Goal: Transaction & Acquisition: Purchase product/service

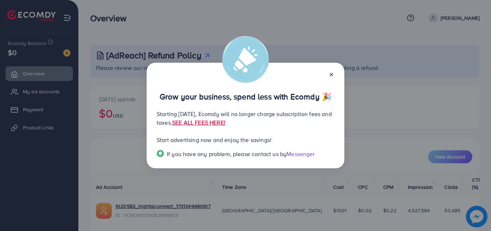
click at [333, 74] on icon at bounding box center [332, 75] width 6 height 6
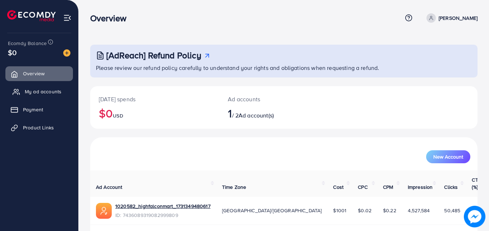
click at [37, 96] on link "My ad accounts" at bounding box center [39, 91] width 68 height 14
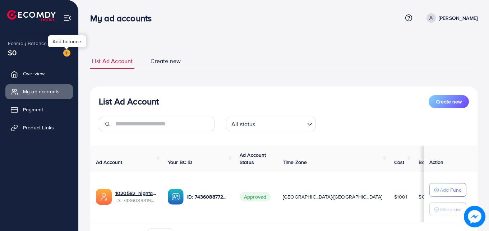
click at [66, 53] on img at bounding box center [66, 52] width 7 height 7
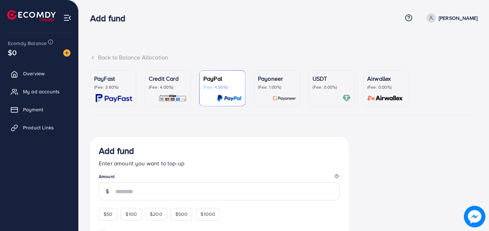
click at [119, 85] on p "(Fee: 3.60%)" at bounding box center [113, 87] width 38 height 6
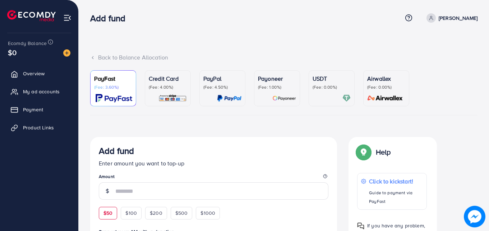
click at [100, 214] on div "$50" at bounding box center [108, 212] width 18 height 12
type input "**"
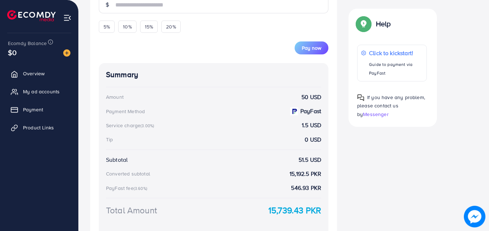
scroll to position [248, 0]
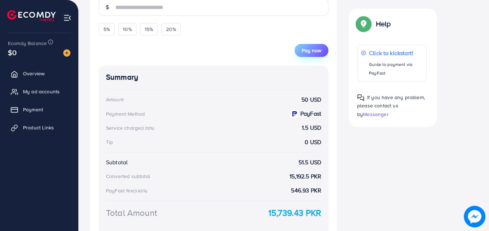
click at [316, 46] on button "Pay now" at bounding box center [312, 50] width 34 height 13
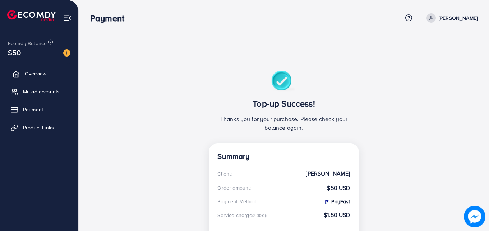
click at [36, 76] on span "Overview" at bounding box center [36, 73] width 22 height 7
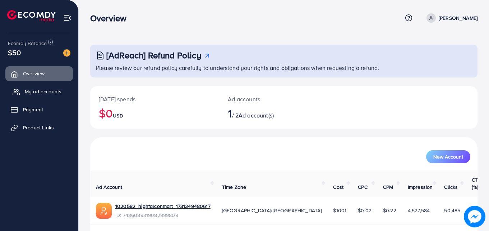
click at [55, 92] on span "My ad accounts" at bounding box center [43, 91] width 37 height 7
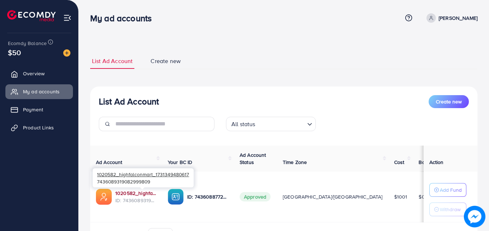
click at [136, 191] on link "1020582_highfalconmart_1731349480617" at bounding box center [135, 192] width 41 height 7
